Goal: Task Accomplishment & Management: Use online tool/utility

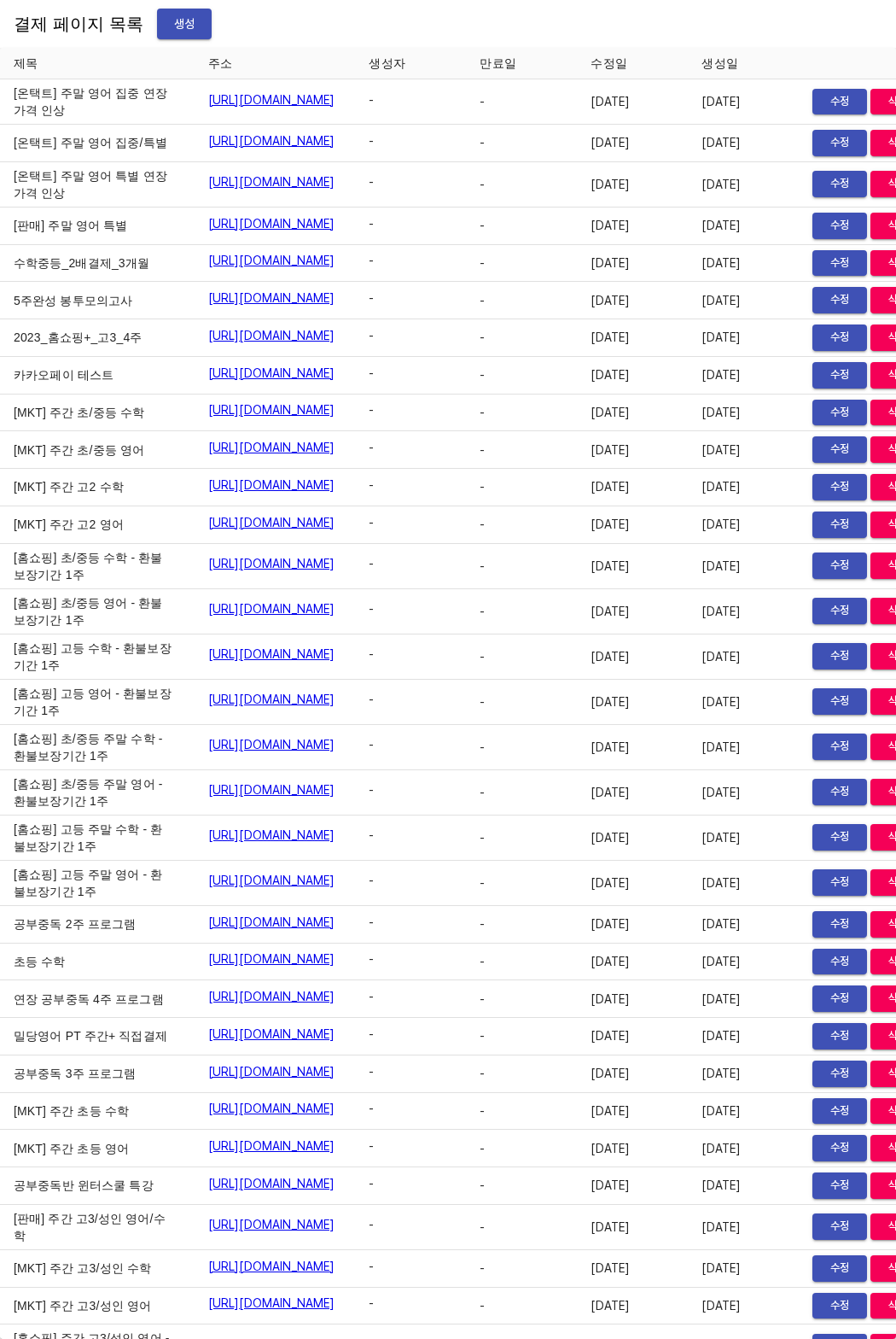
click at [178, 23] on span "생성" at bounding box center [184, 24] width 27 height 22
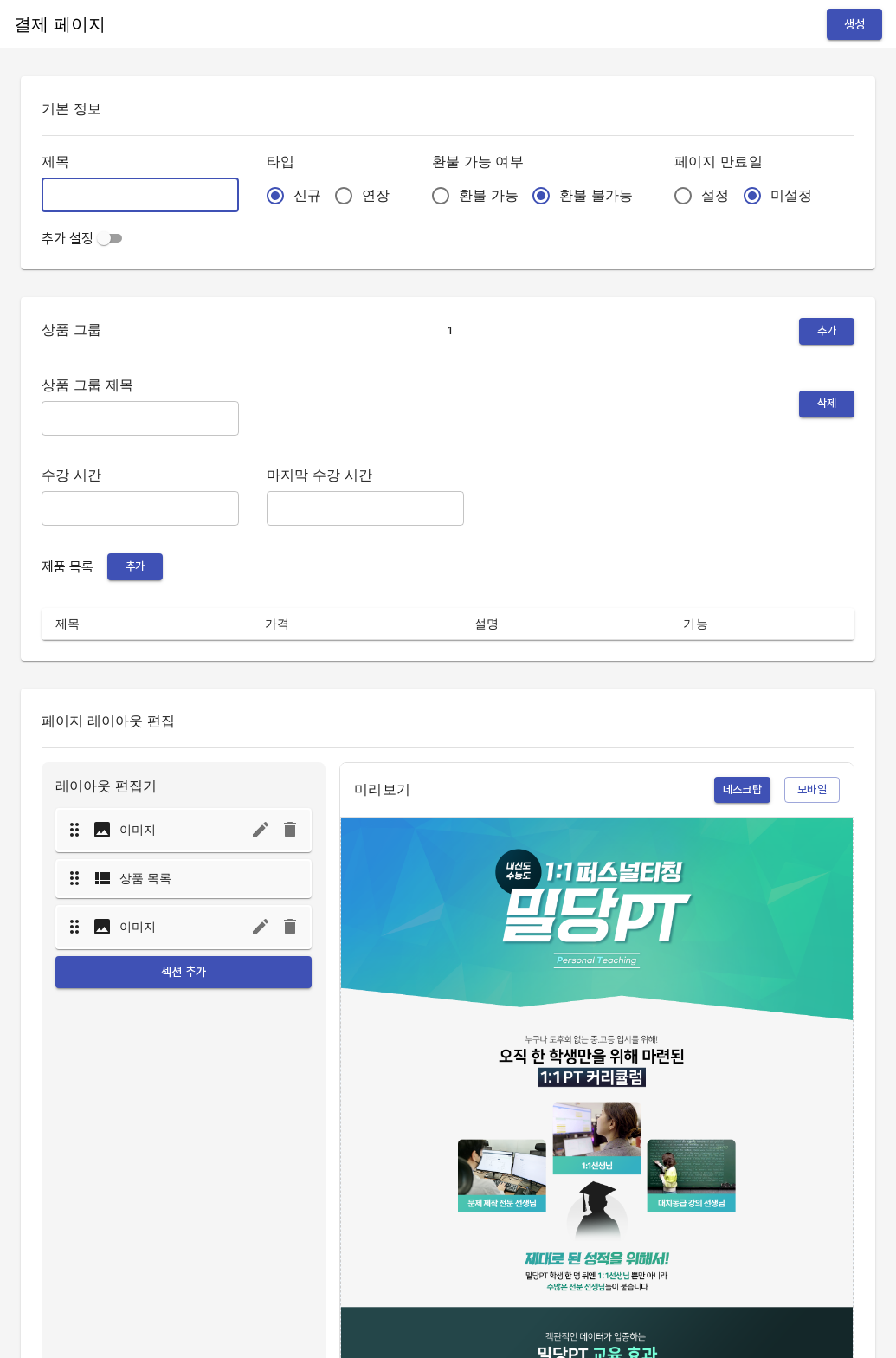
click at [164, 194] on input "text" at bounding box center [141, 195] width 197 height 35
type input "0821_이가향"
click at [326, 203] on input "연장" at bounding box center [344, 196] width 36 height 37
radio input "true"
click at [665, 195] on input "설정" at bounding box center [683, 196] width 36 height 37
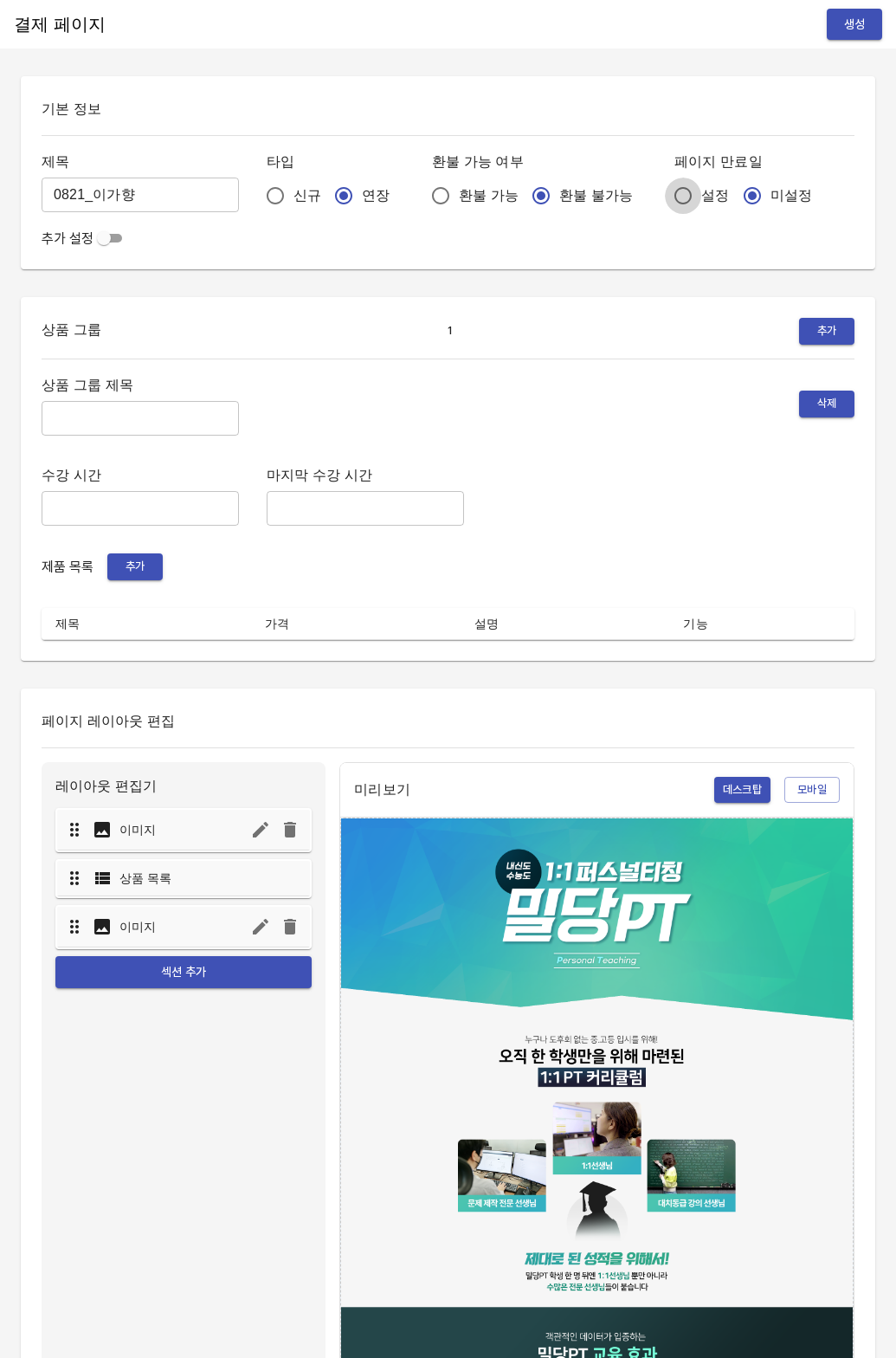
radio input "true"
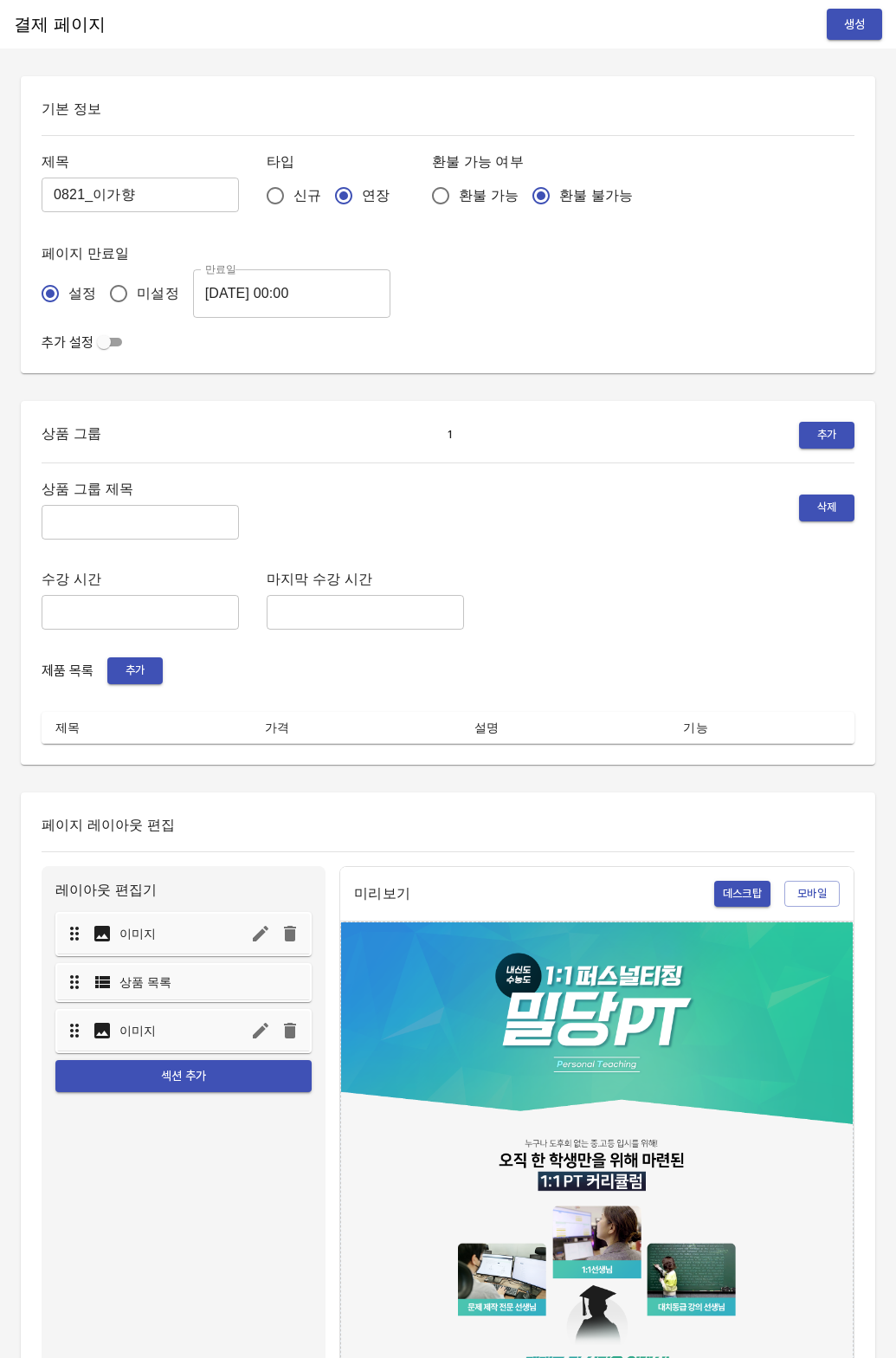
click at [287, 302] on input "2025-08-22 00:00" at bounding box center [292, 293] width 197 height 48
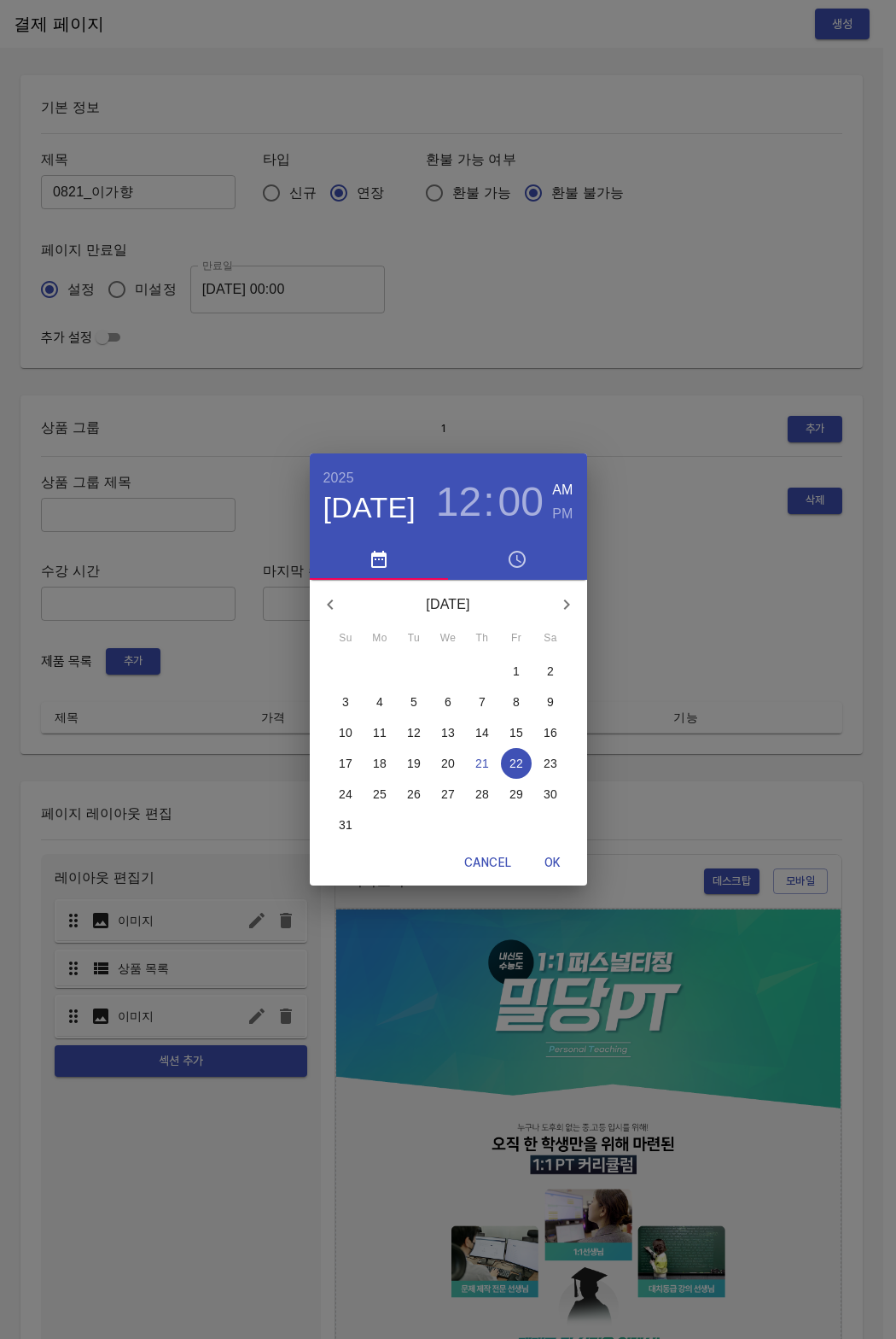
click at [519, 795] on p "29" at bounding box center [516, 794] width 13 height 17
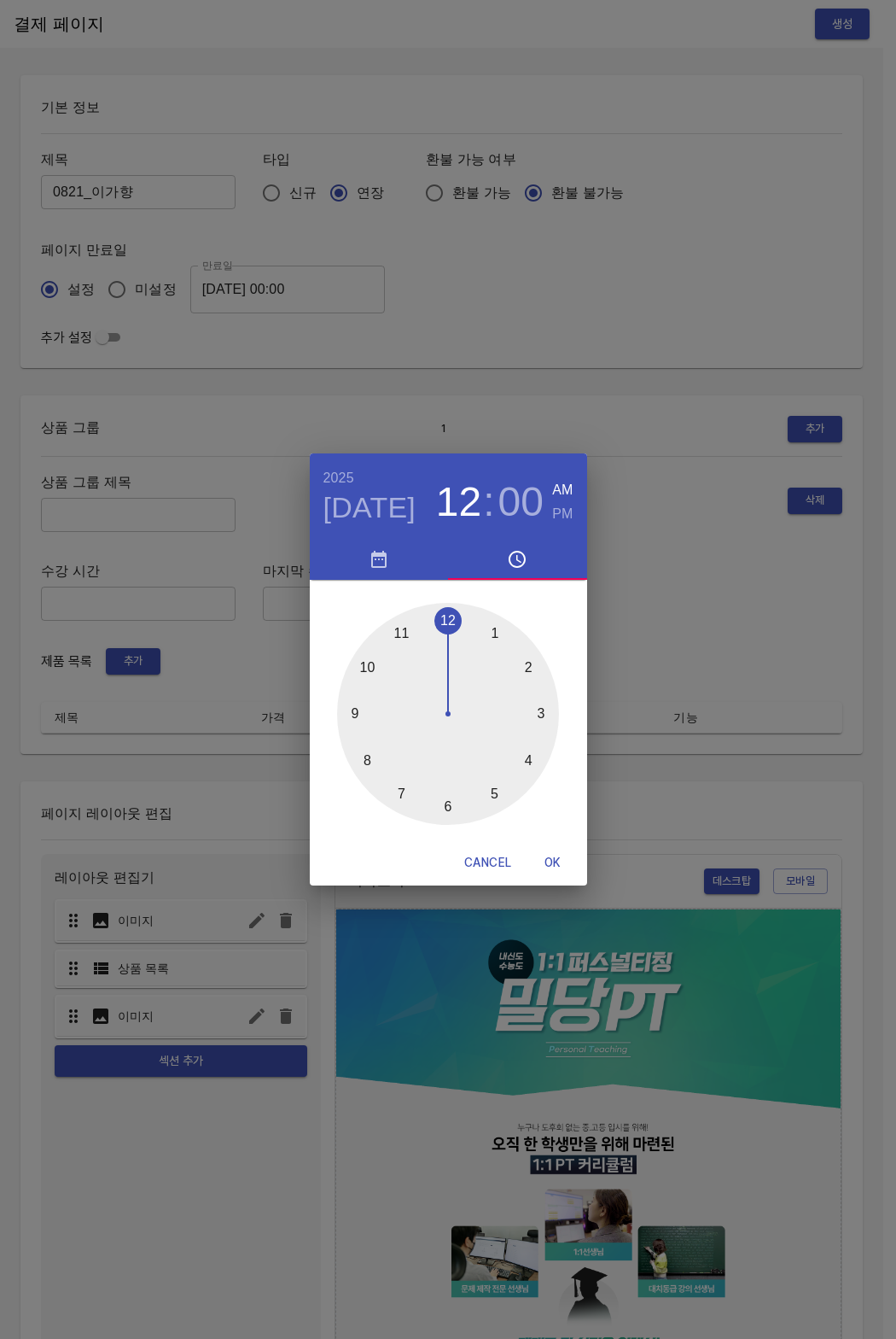
click at [561, 859] on span "OK" at bounding box center [553, 863] width 41 height 22
type input "2025-08-29 00:00"
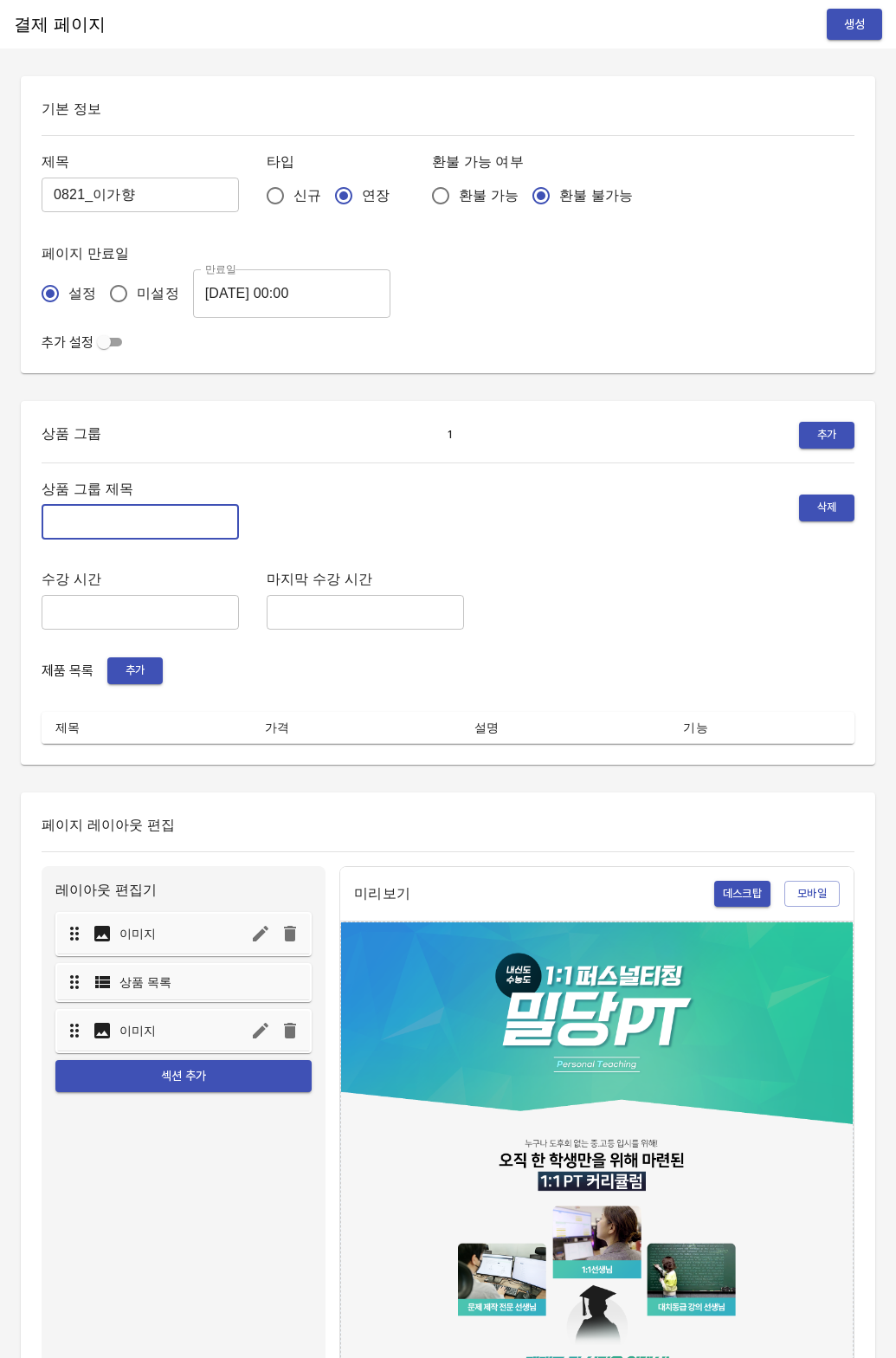
click at [133, 507] on input "text" at bounding box center [141, 522] width 197 height 35
type input "주"
type input "주말 특별PT"
click at [144, 683] on button "추가" at bounding box center [135, 670] width 56 height 26
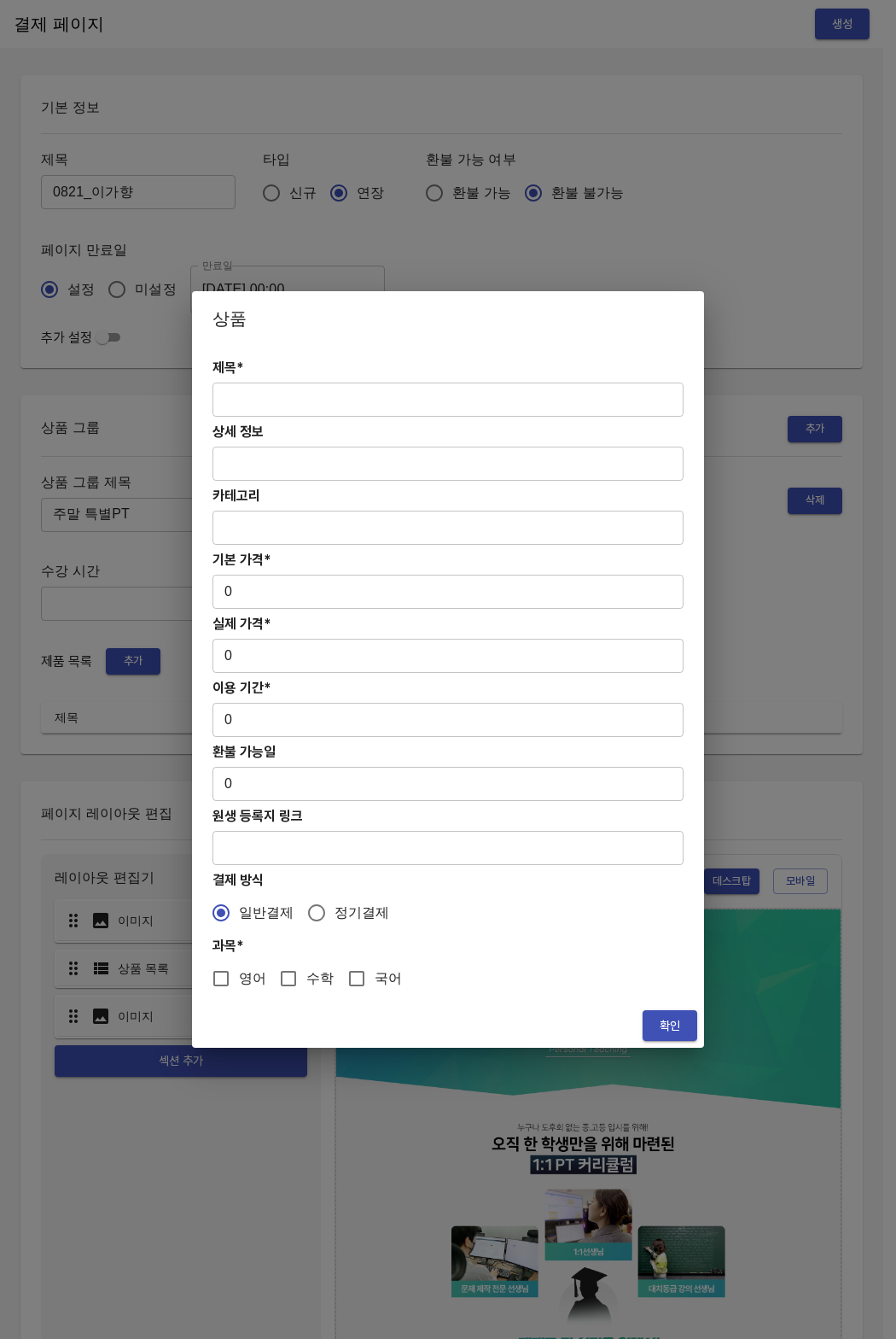
click at [285, 398] on input "text" at bounding box center [448, 400] width 471 height 34
paste input "[연장] 주말 고등 6시간 수학 4주(약 1개월) 특별PT"
type input "[연장] 주말 고등 6시간 수학 4주(약 1개월) 특별PT"
click at [226, 593] on input "0" at bounding box center [448, 592] width 471 height 34
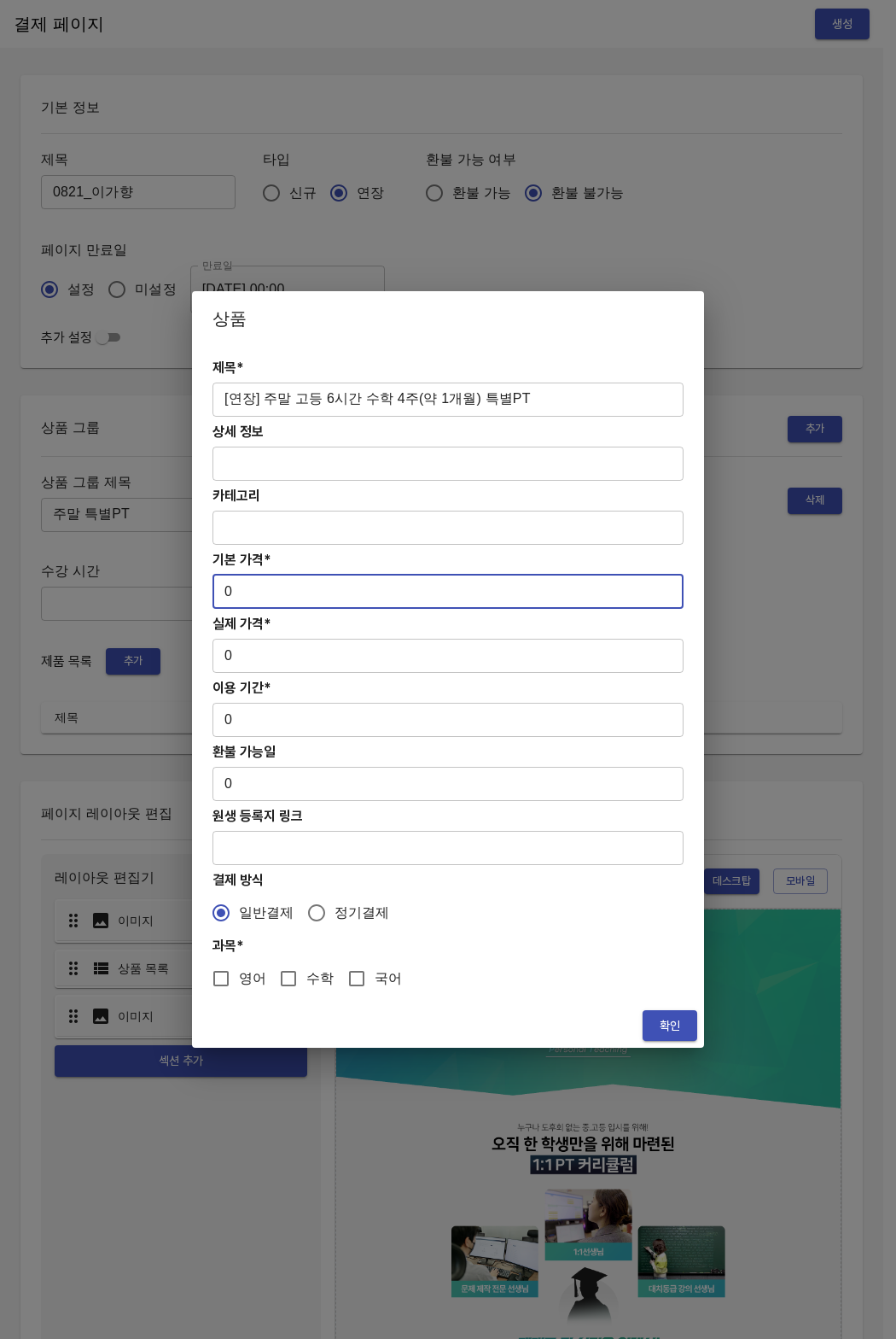
drag, startPoint x: 226, startPoint y: 593, endPoint x: 261, endPoint y: 593, distance: 35.0
click at [261, 593] on input "0" at bounding box center [448, 592] width 471 height 34
paste input "31300"
type input "313000"
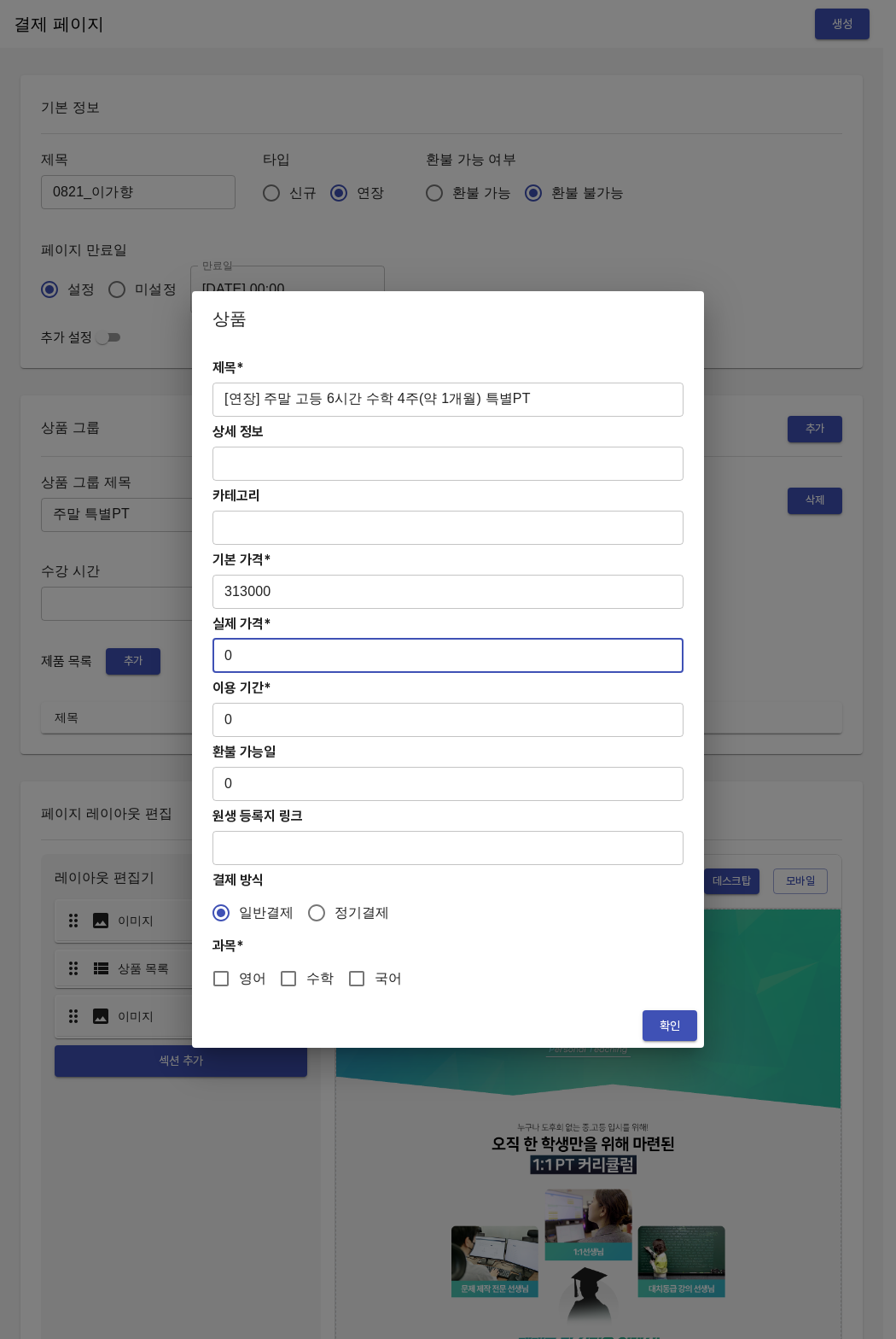
drag, startPoint x: 239, startPoint y: 660, endPoint x: 199, endPoint y: 650, distance: 41.2
click at [199, 650] on div "제목* [연장] 주말 고등 6시간 수학 4주(약 1개월) 특별PT ​ 상세 정보 ​ 카테고리 ​ 기본 가격* 313000 ​ 실제 가격* 0 …" at bounding box center [448, 674] width 512 height 658
paste input "31300"
type input "313000"
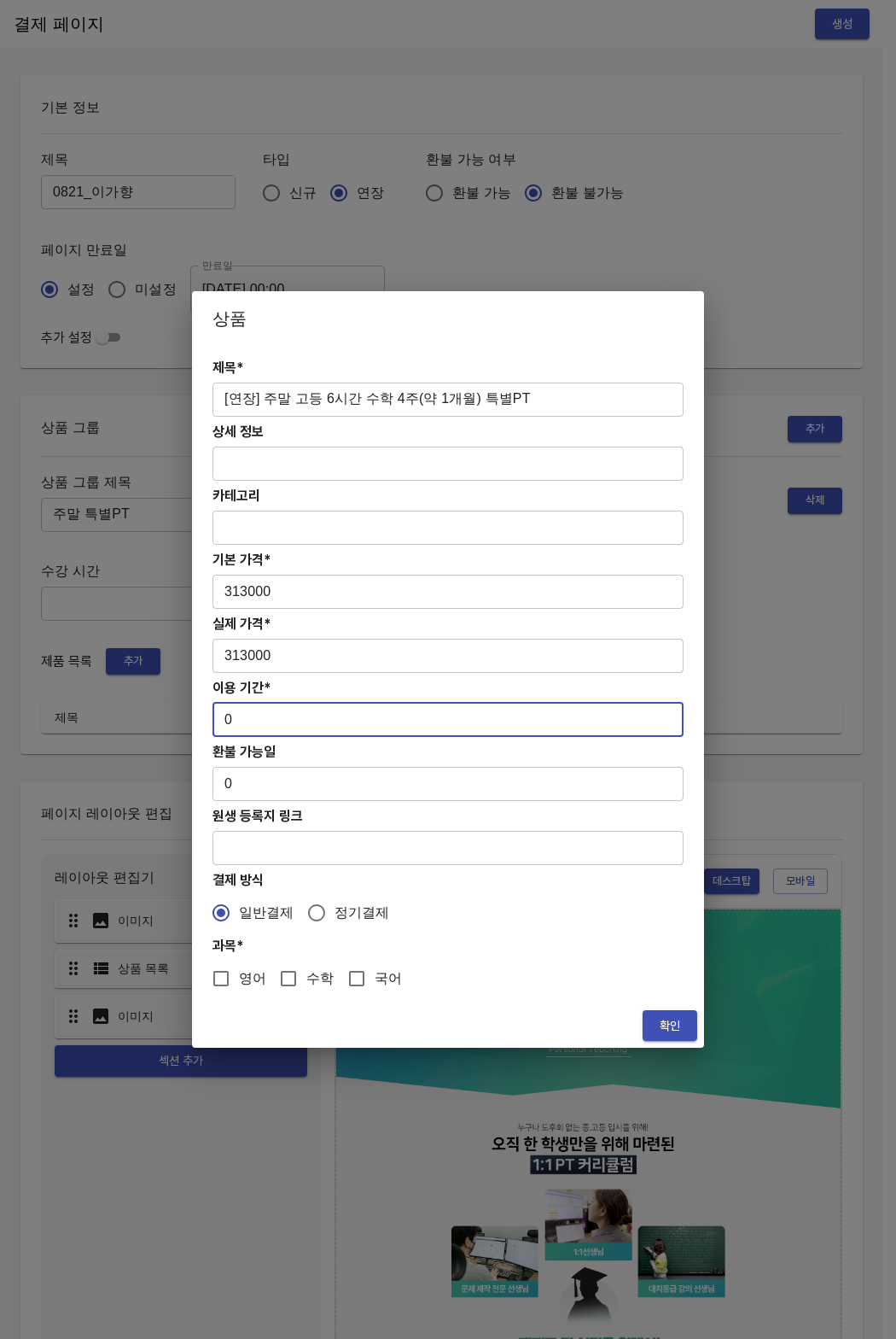
drag, startPoint x: 231, startPoint y: 722, endPoint x: 211, endPoint y: 718, distance: 20.4
click at [211, 718] on div "제목* [연장] 주말 고등 6시간 수학 4주(약 1개월) 특별PT ​ 상세 정보 ​ 카테고리 ​ 기본 가격* 313000 ​ 실제 가격* 31…" at bounding box center [448, 674] width 512 height 658
type input "28"
click at [299, 983] on input "수학" at bounding box center [289, 979] width 36 height 36
checkbox input "true"
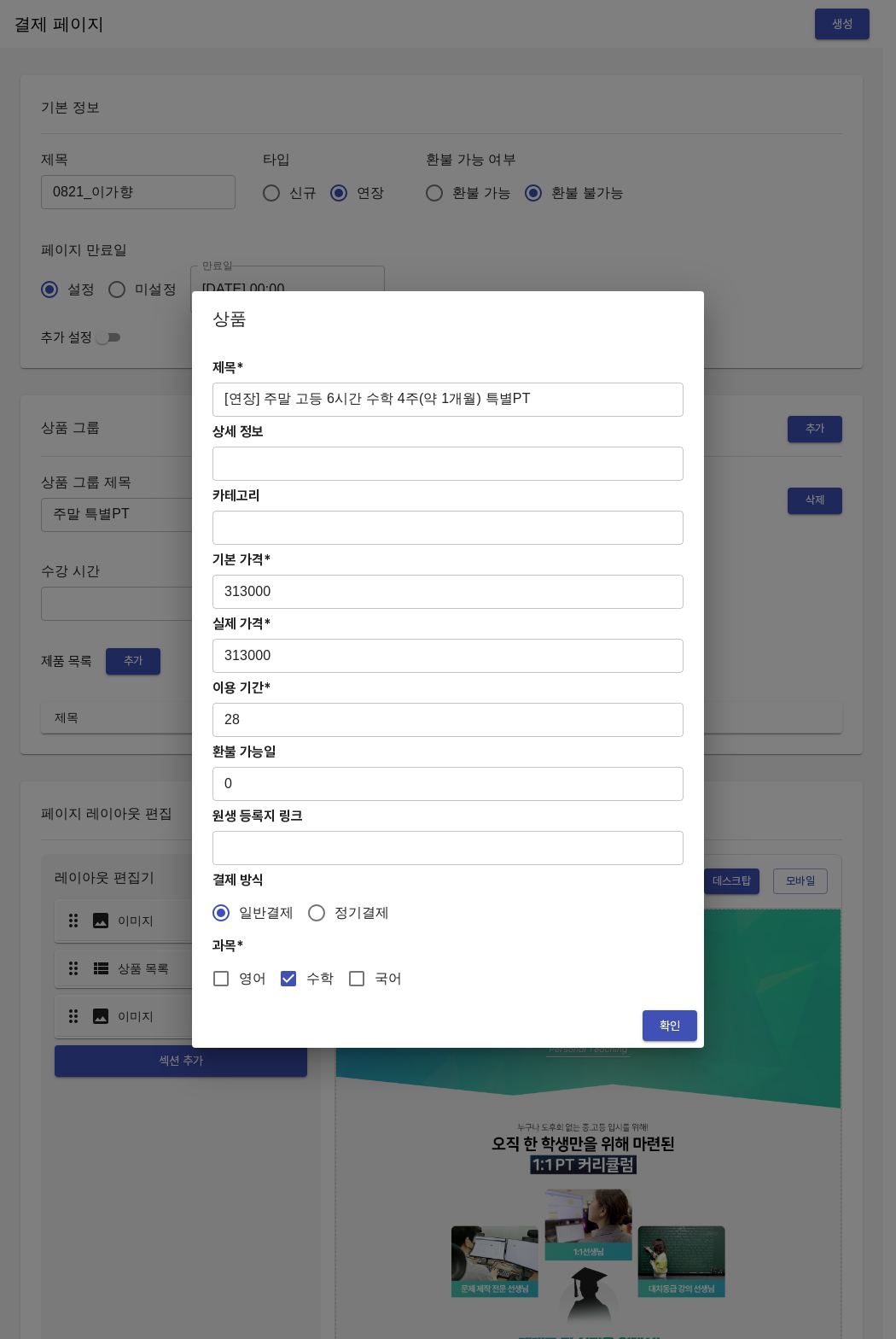
click at [658, 1014] on button "확인" at bounding box center [670, 1026] width 55 height 31
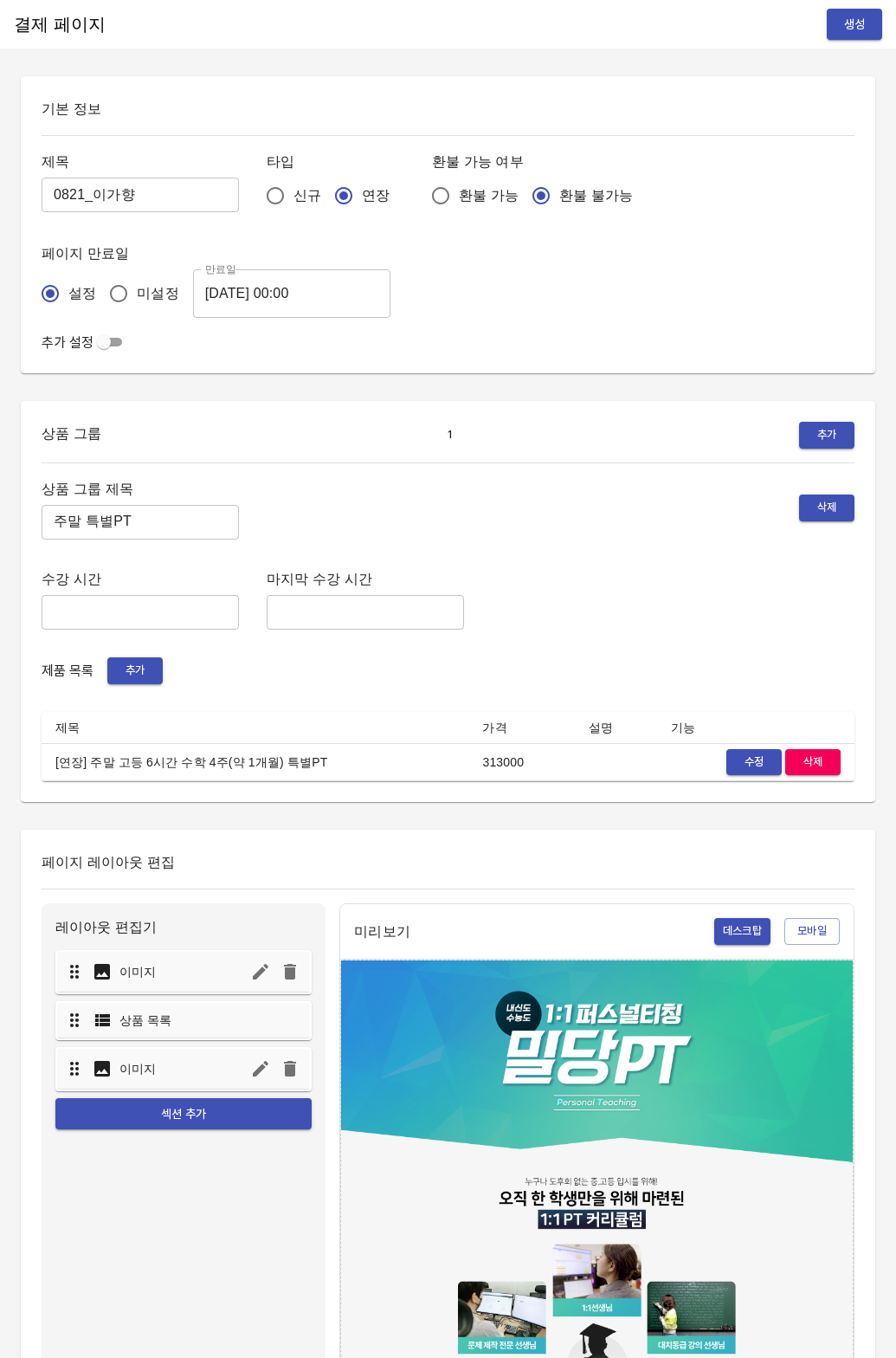
click at [846, 26] on span "생성" at bounding box center [855, 25] width 27 height 22
click at [753, 766] on span "수정" at bounding box center [755, 763] width 38 height 20
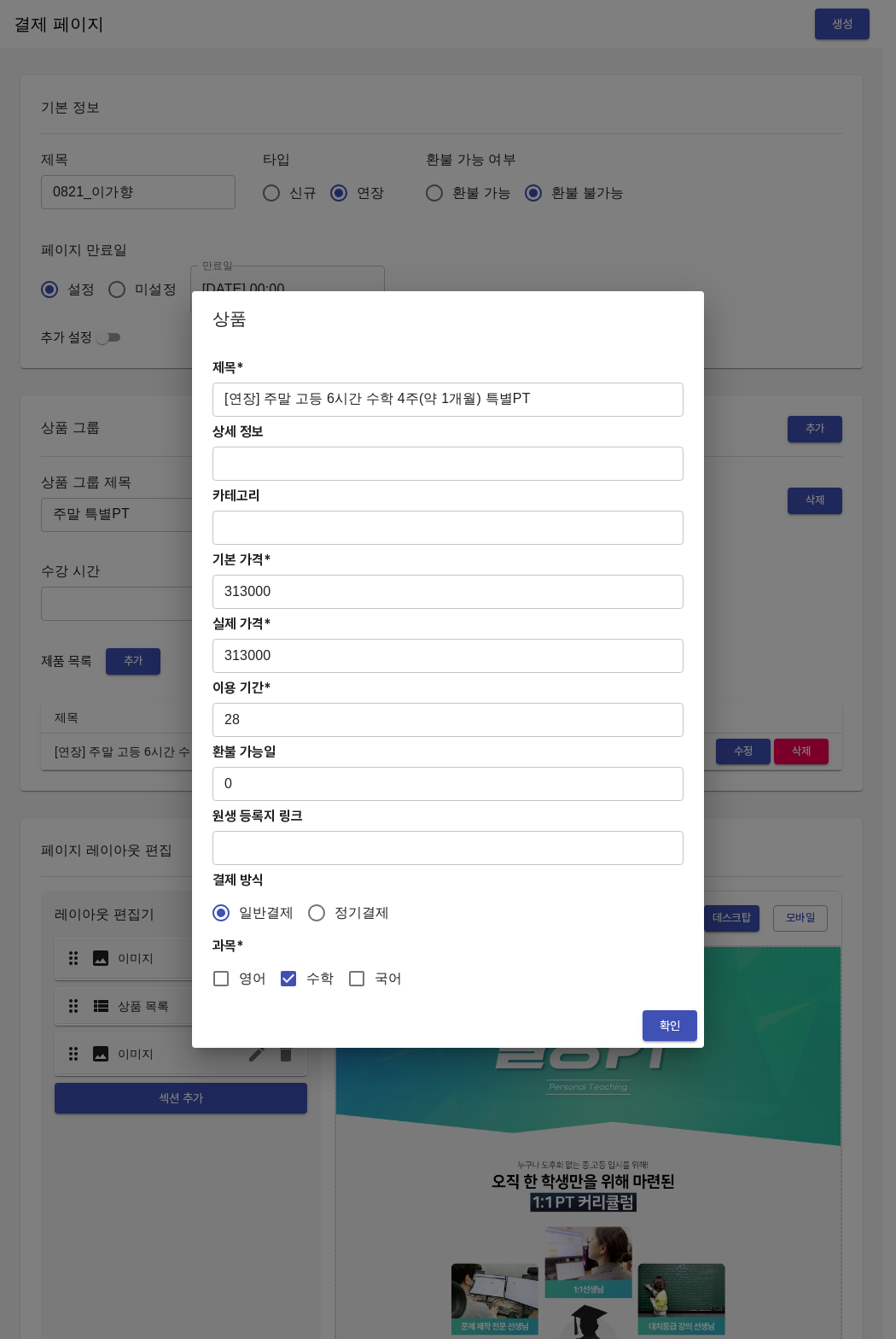
click at [647, 1019] on button "확인" at bounding box center [670, 1026] width 55 height 31
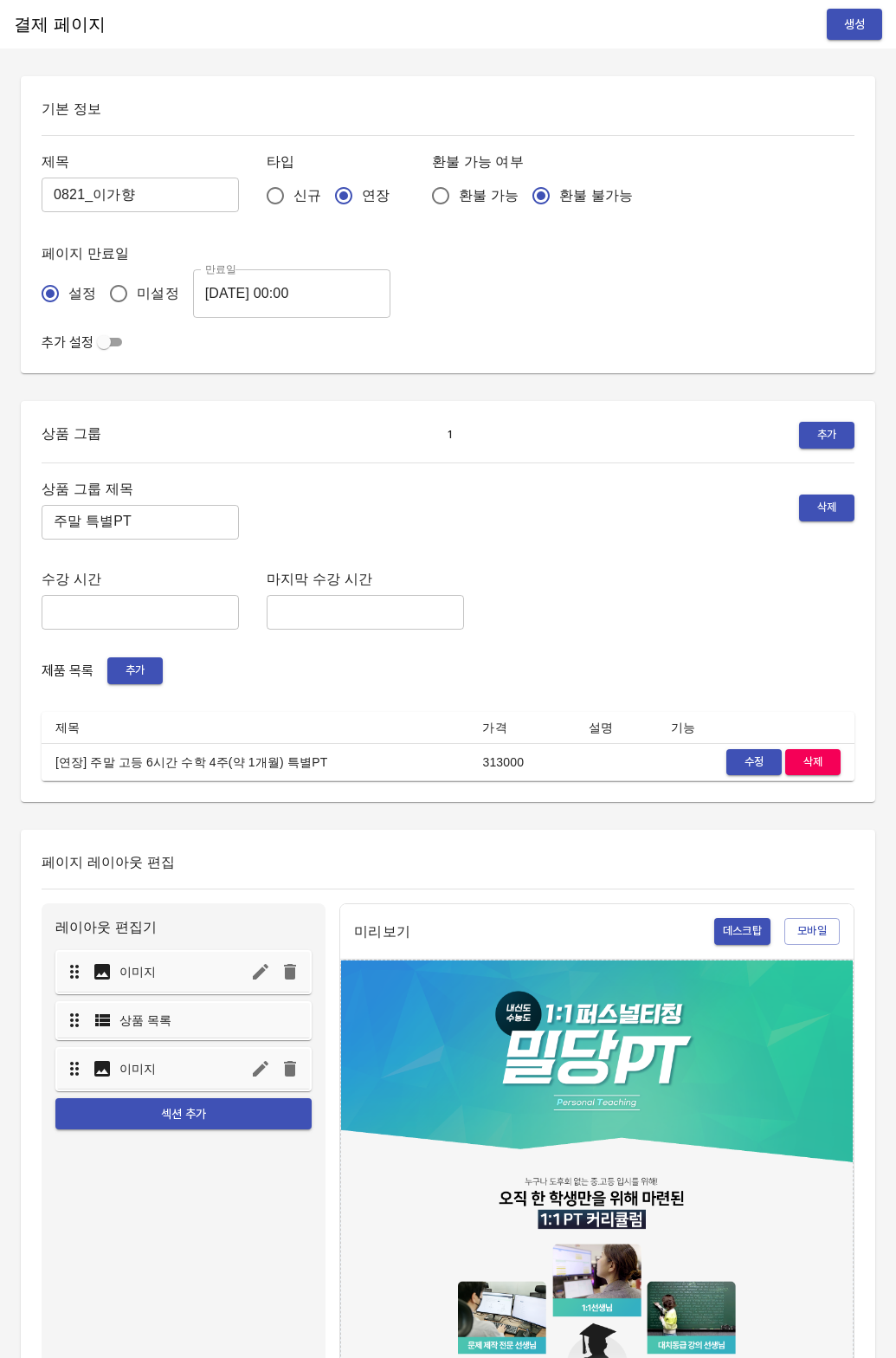
click at [828, 30] on button "생성" at bounding box center [854, 24] width 56 height 32
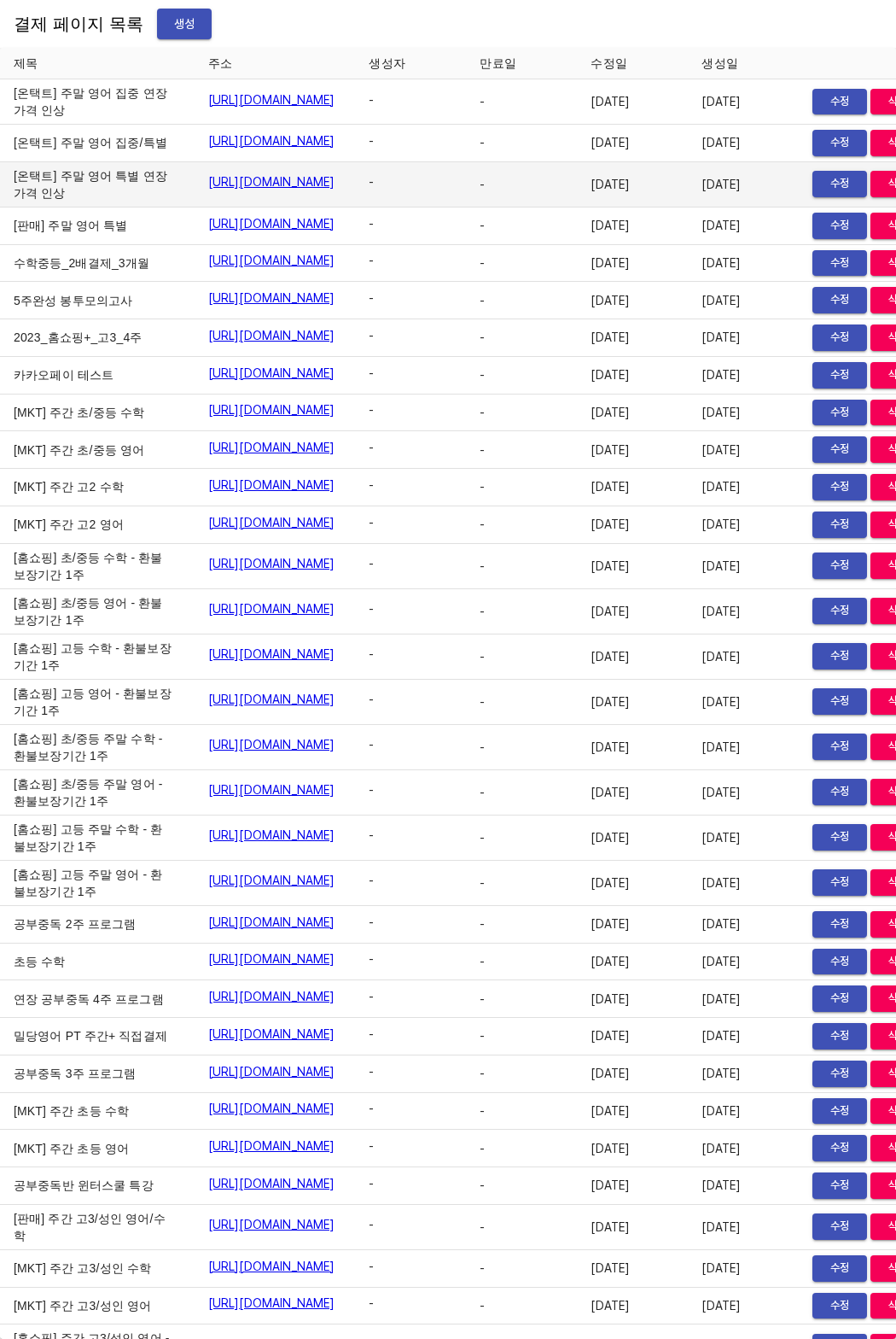
click at [578, 207] on td "-" at bounding box center [521, 184] width 111 height 45
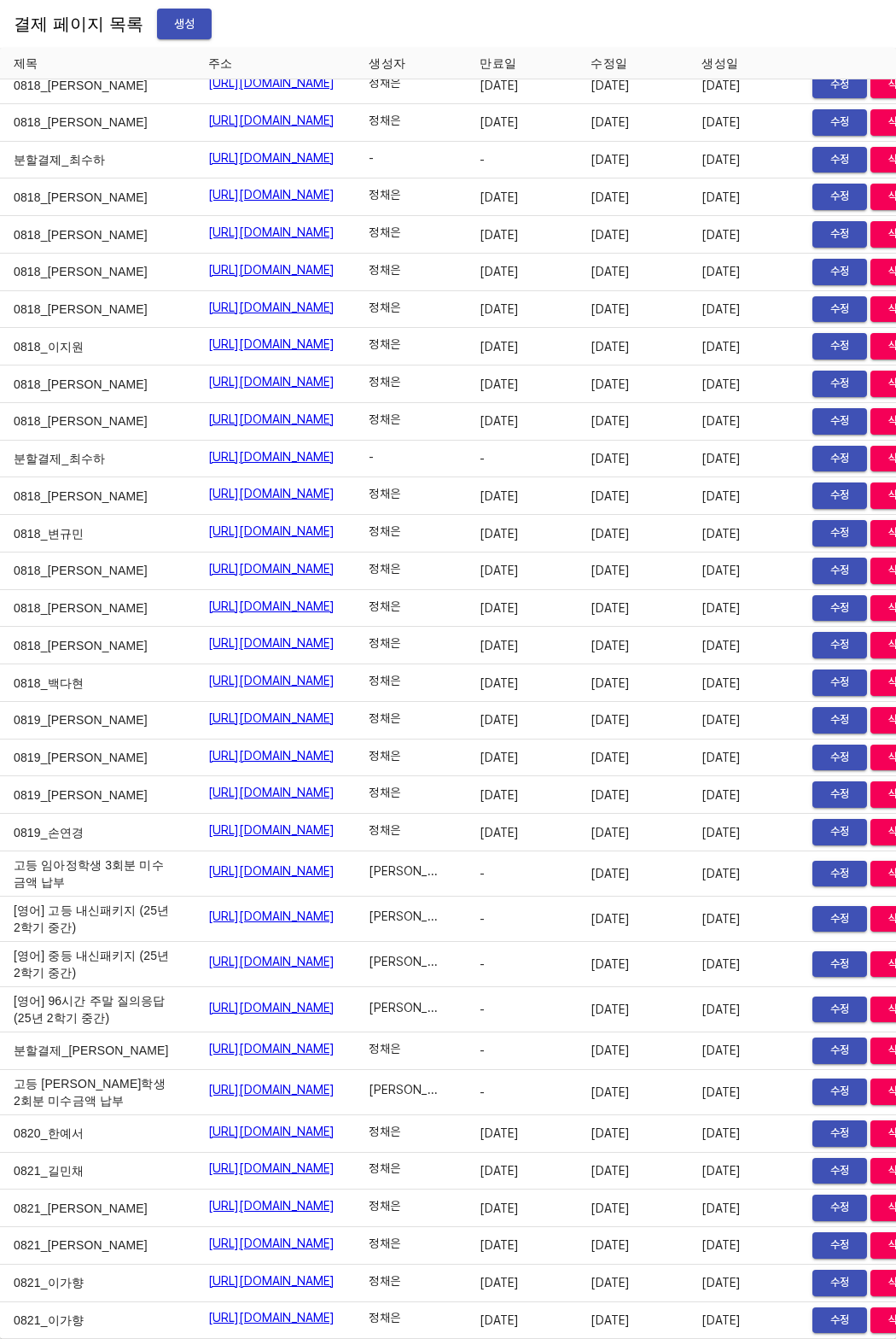
scroll to position [27582, 0]
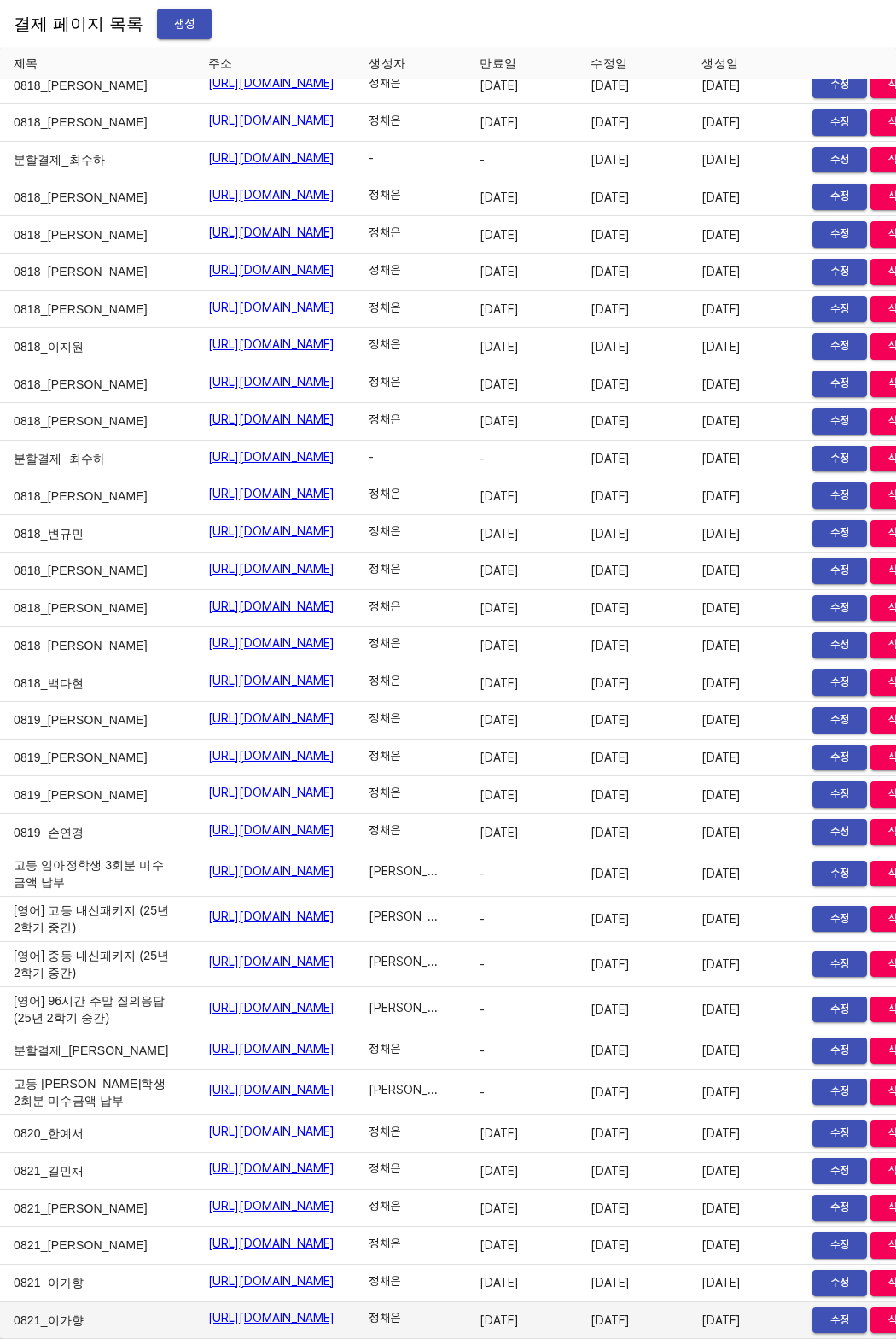
drag, startPoint x: 121, startPoint y: 1317, endPoint x: 407, endPoint y: 1316, distance: 286.0
click at [407, 1316] on tr "0821_이가향 [URL][DOMAIN_NAME] 정채은 [DATE] [DATE] [DATE] 수정 삭제" at bounding box center [470, 1321] width 939 height 38
copy tr "0821_이가향 [URL][DOMAIN_NAME]"
